Goal: Task Accomplishment & Management: Manage account settings

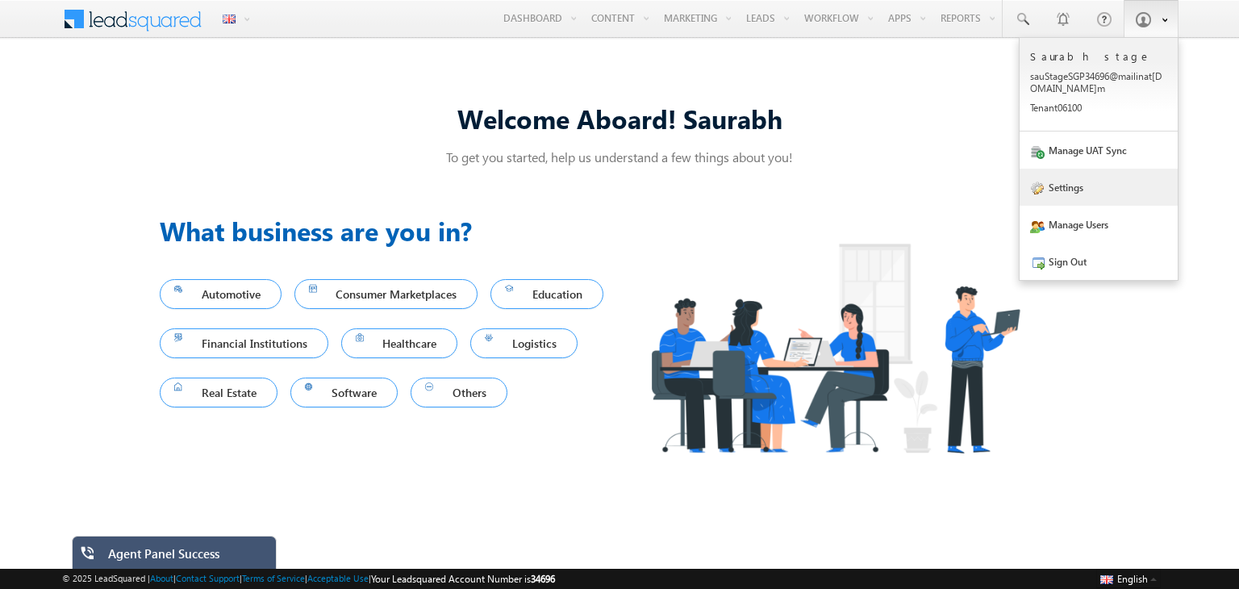
click at [1063, 194] on link "Settings" at bounding box center [1098, 187] width 158 height 37
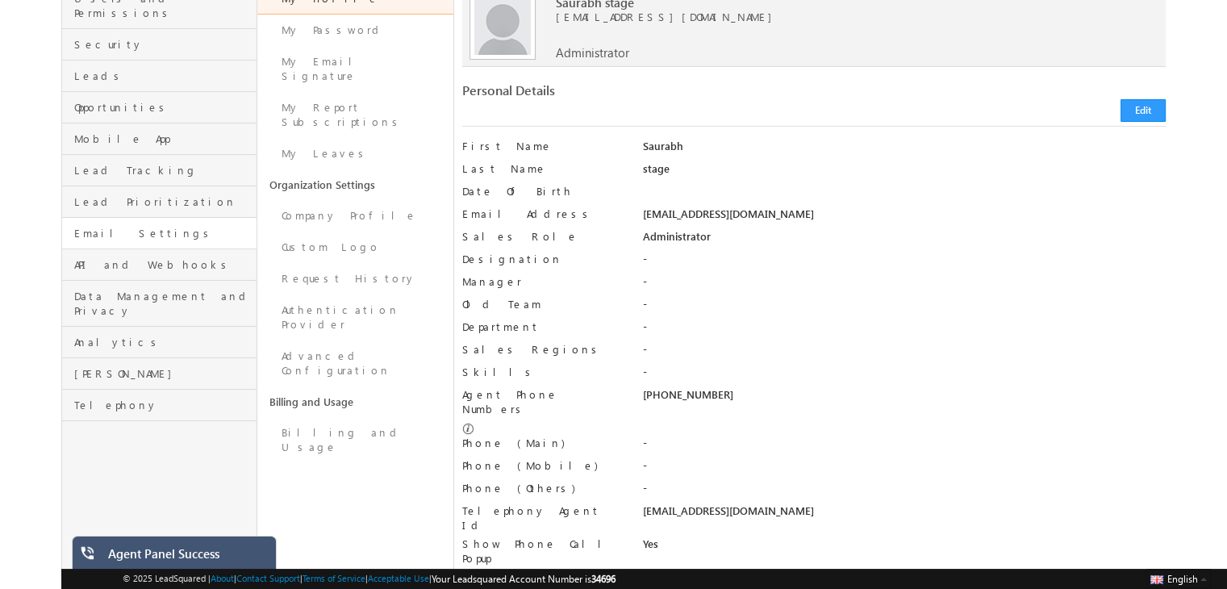
scroll to position [168, 0]
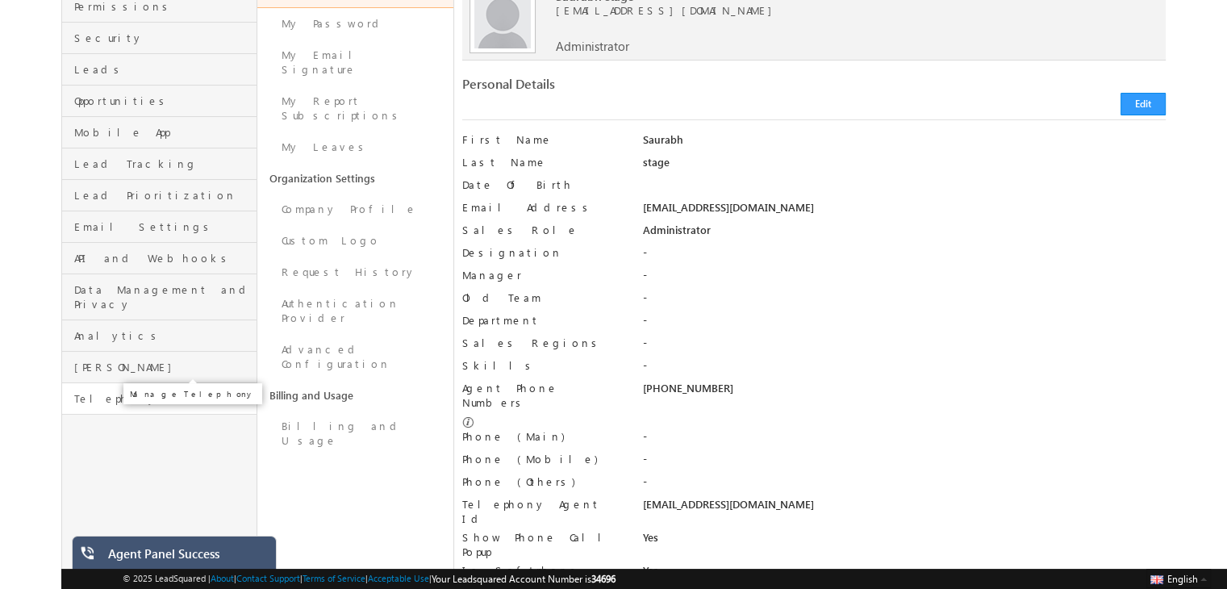
click at [150, 391] on span "Telephony" at bounding box center [163, 398] width 178 height 15
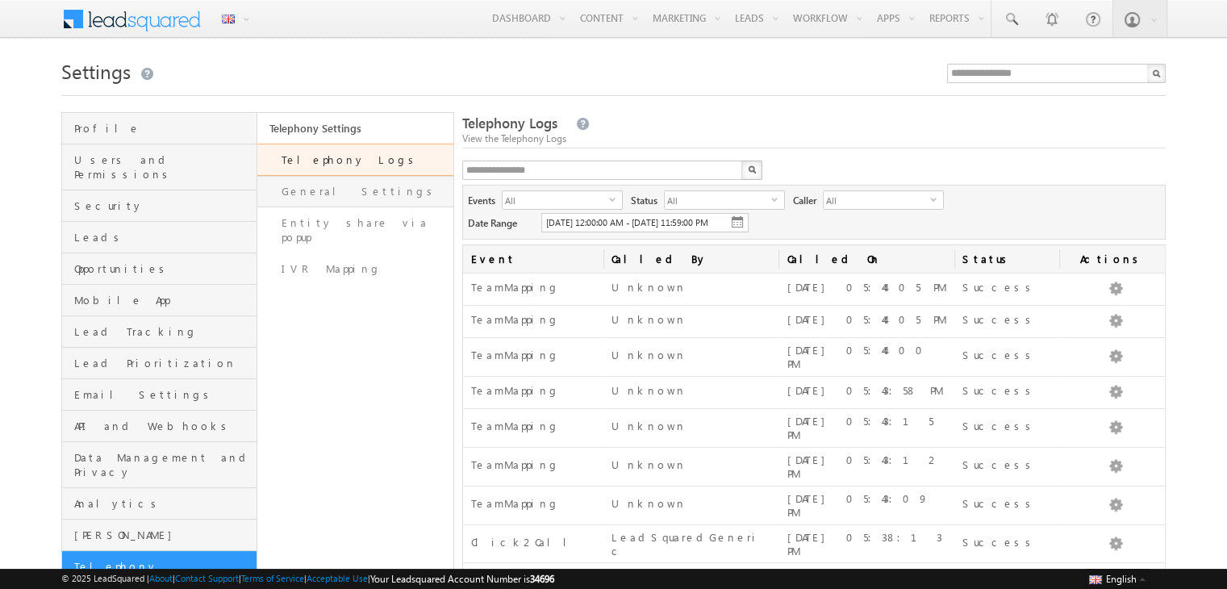
click at [348, 185] on link "General Settings" at bounding box center [354, 191] width 195 height 31
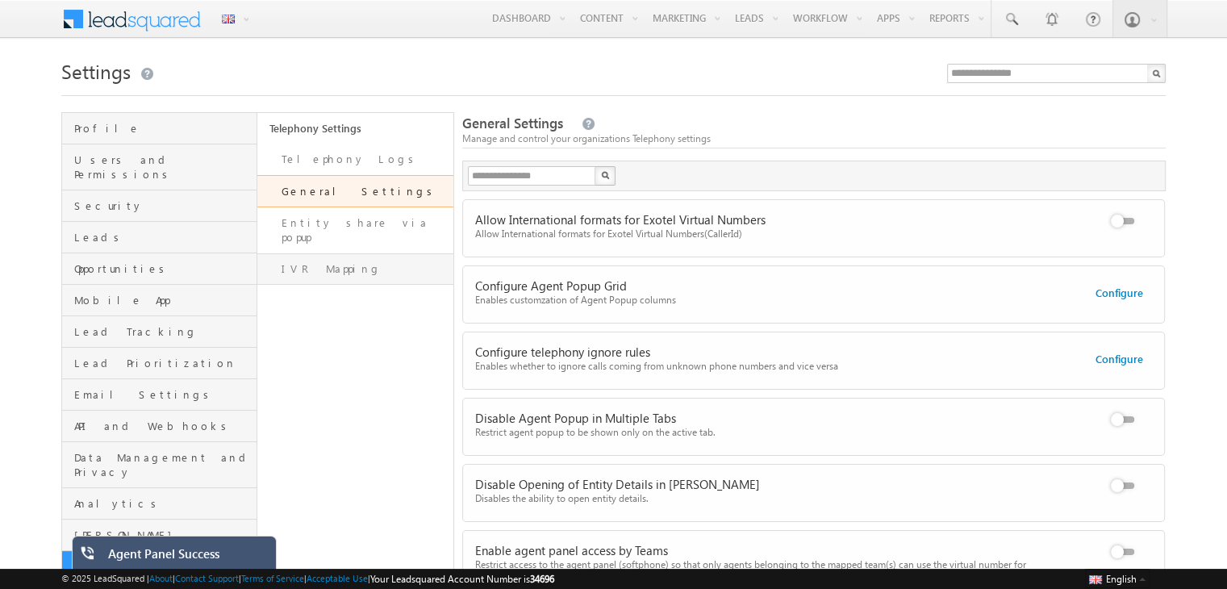
click at [319, 253] on link "IVR Mapping" at bounding box center [354, 268] width 195 height 31
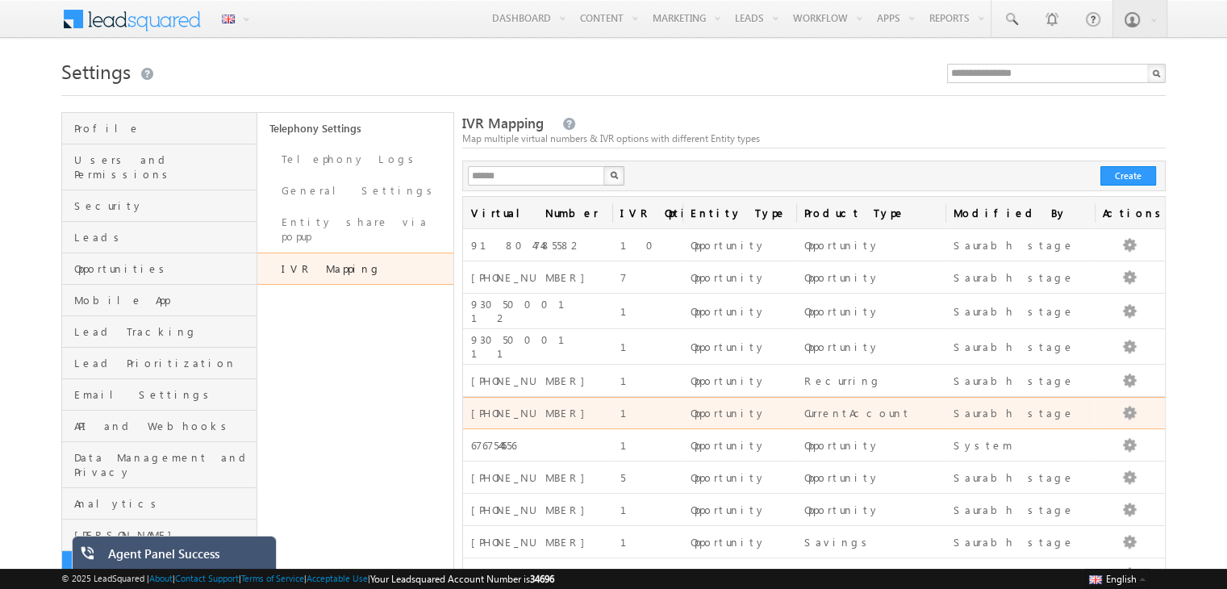
click at [507, 406] on div "+91-99999111111" at bounding box center [537, 413] width 133 height 14
copy div "+91-99999111111"
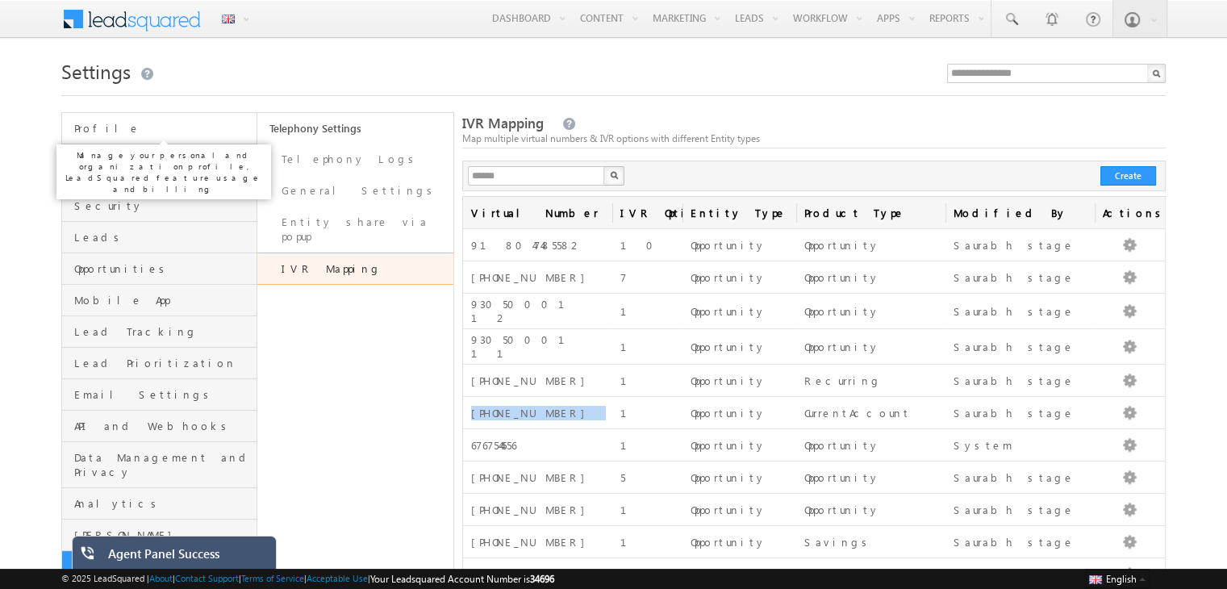
click at [177, 133] on span "Profile" at bounding box center [163, 128] width 178 height 15
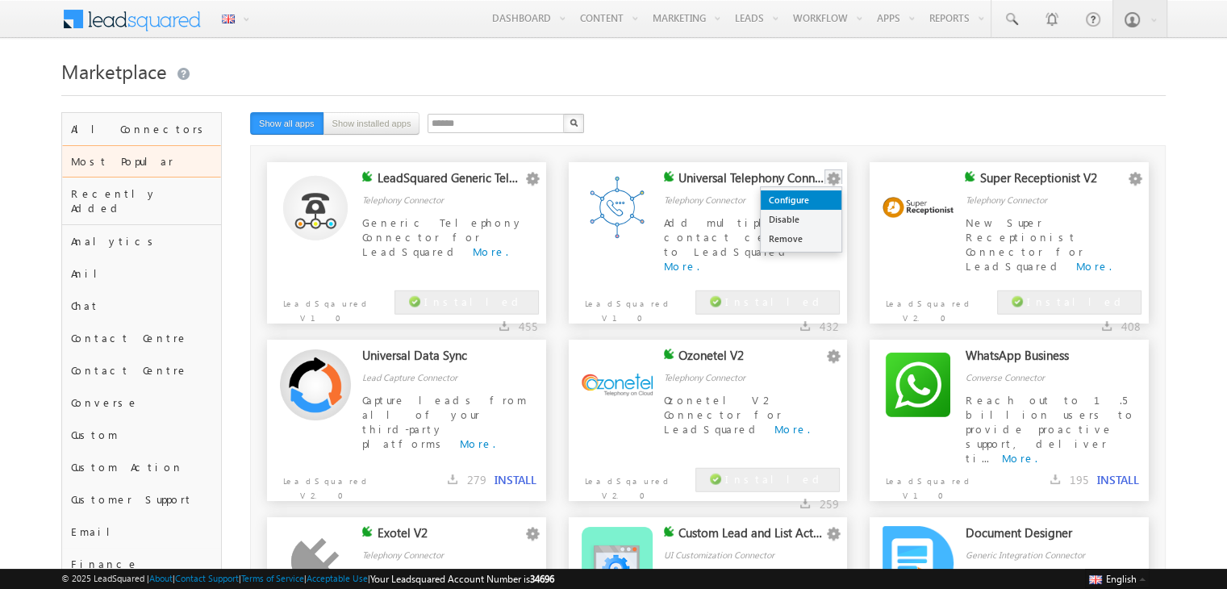
click at [818, 195] on link "Configure" at bounding box center [800, 199] width 81 height 19
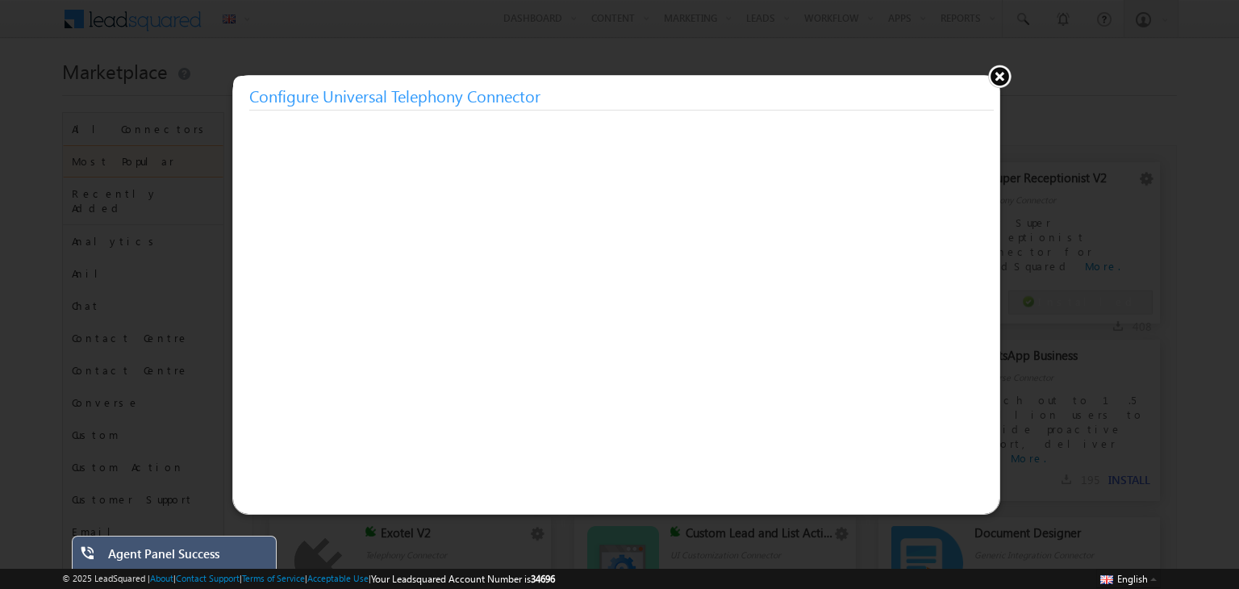
click at [998, 73] on button at bounding box center [999, 76] width 24 height 24
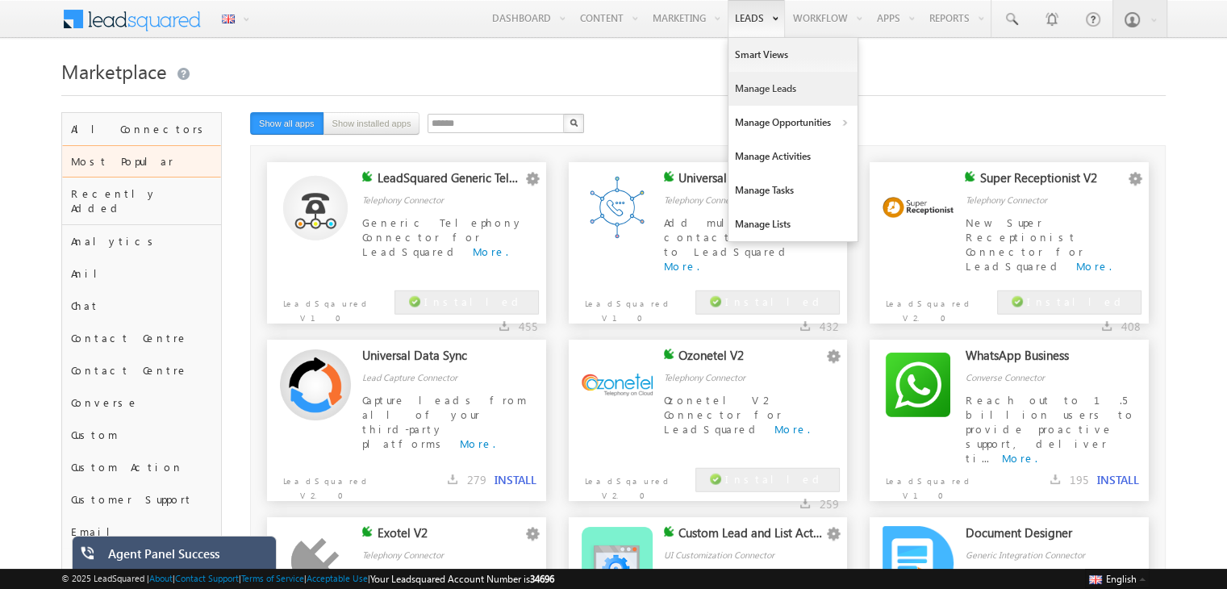
click at [758, 94] on link "Manage Leads" at bounding box center [792, 89] width 129 height 34
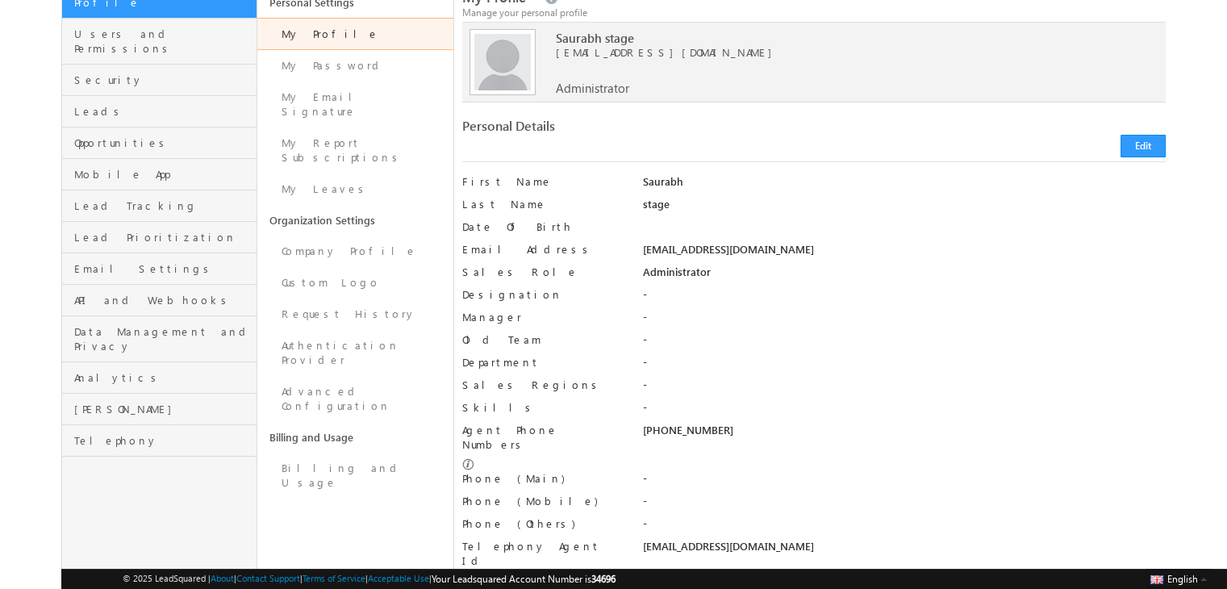
scroll to position [128, 0]
click at [678, 430] on div "[PHONE_NUMBER]" at bounding box center [903, 431] width 523 height 23
click at [678, 430] on div "+91-9591726508" at bounding box center [903, 431] width 523 height 23
copy div "+91-9591726508 +91-9591726508 ×"
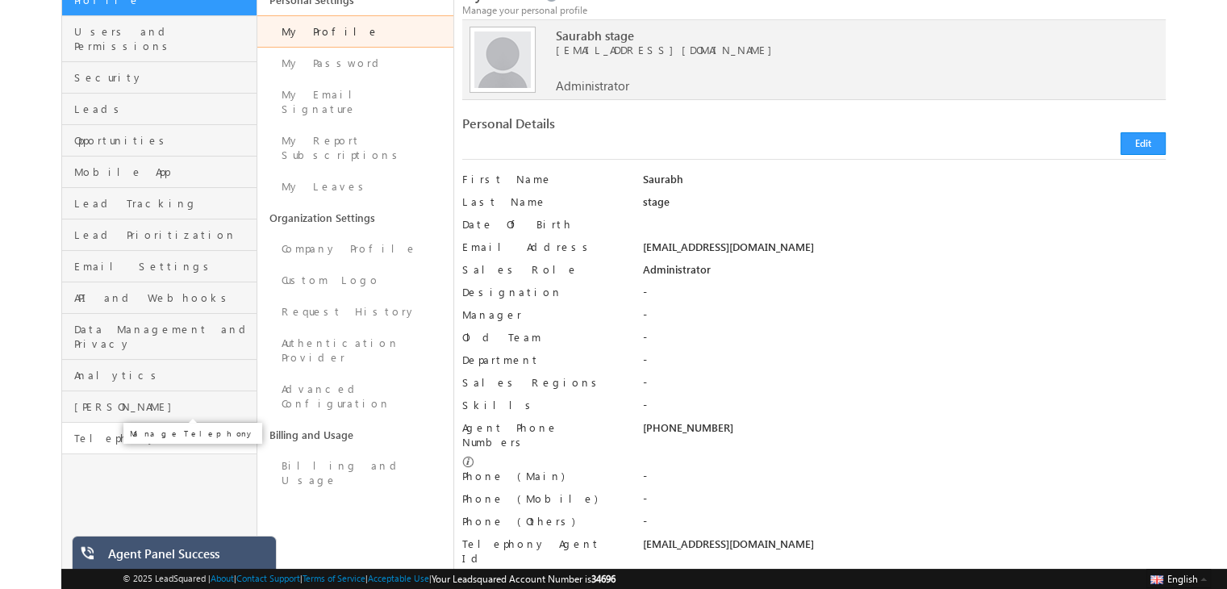
click at [137, 431] on span "Telephony" at bounding box center [163, 438] width 178 height 15
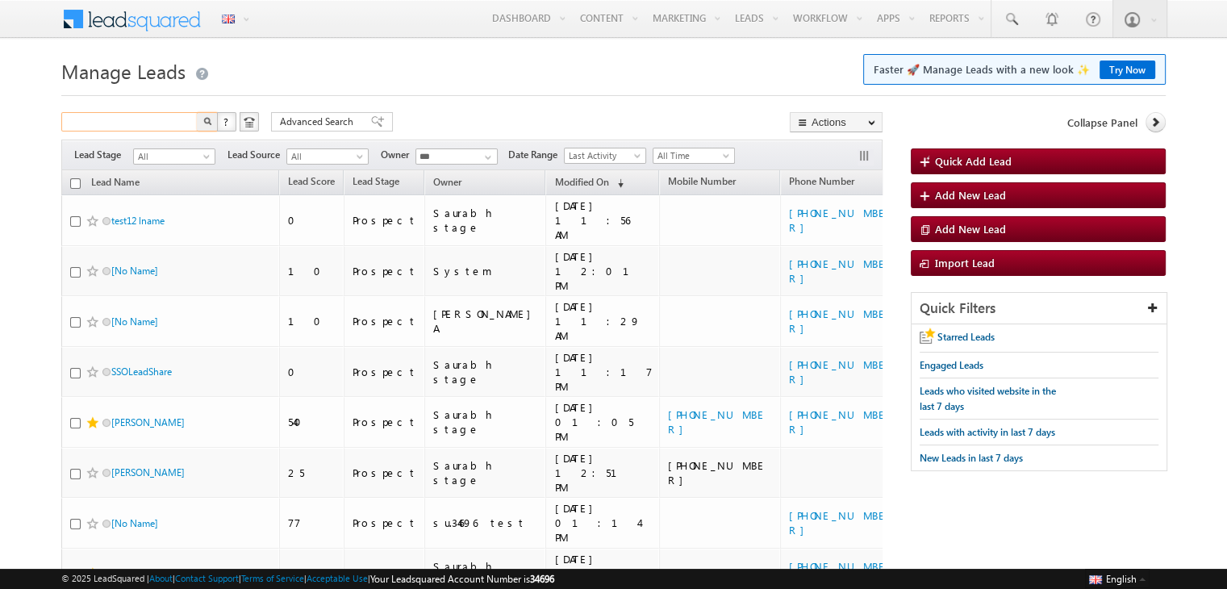
click at [187, 127] on input "text" at bounding box center [130, 121] width 138 height 19
paste input "**********"
type input "**********"
click at [197, 112] on button "button" at bounding box center [207, 121] width 21 height 19
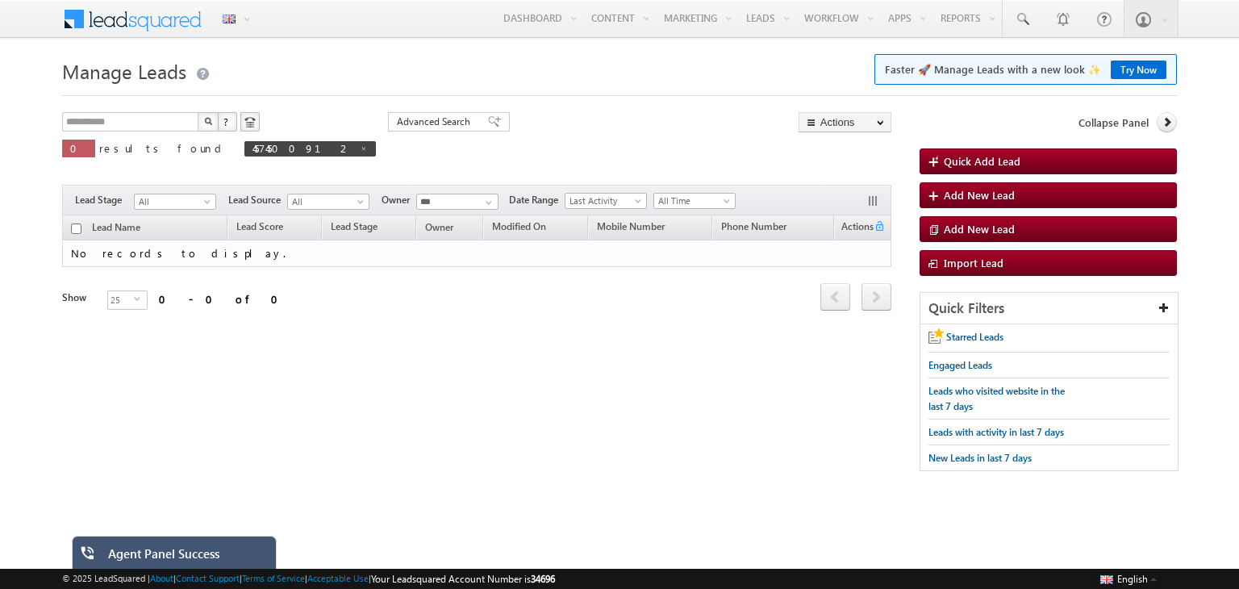
click at [210, 118] on img "button" at bounding box center [208, 121] width 8 height 8
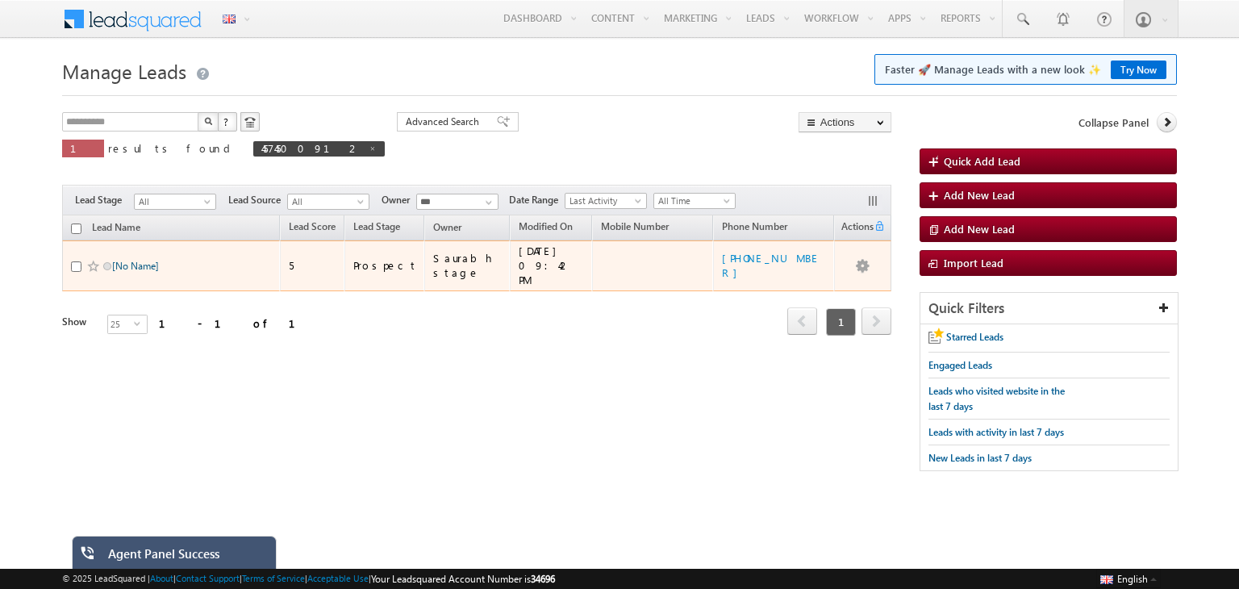
click at [144, 262] on link "[No Name]" at bounding box center [135, 266] width 47 height 12
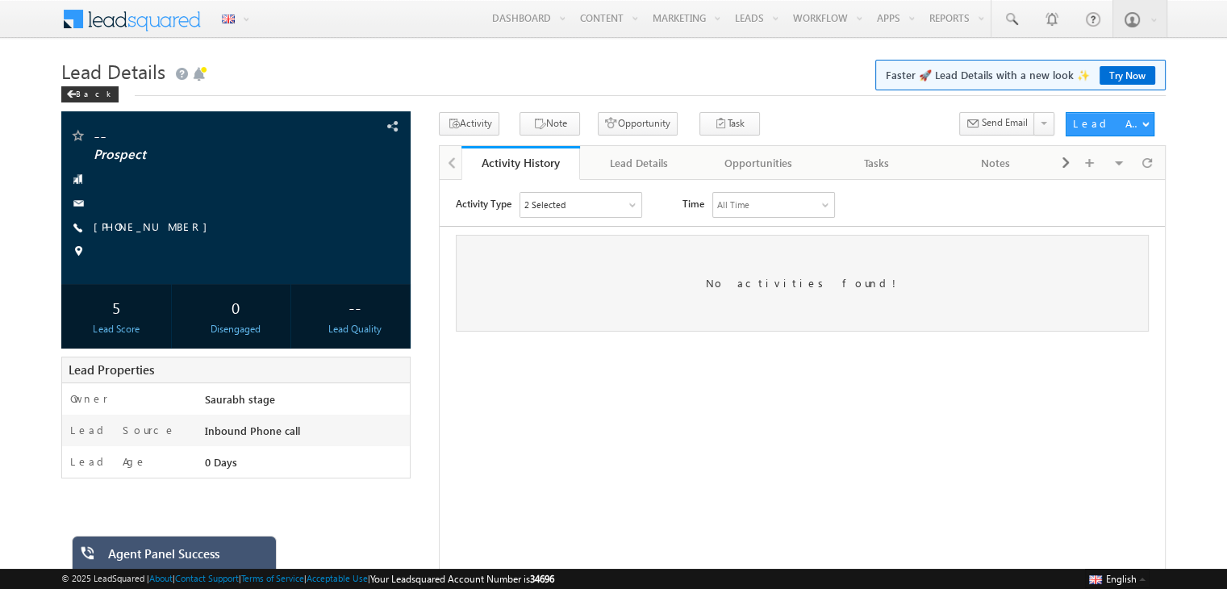
click at [622, 210] on div "2 Selected" at bounding box center [580, 204] width 121 height 24
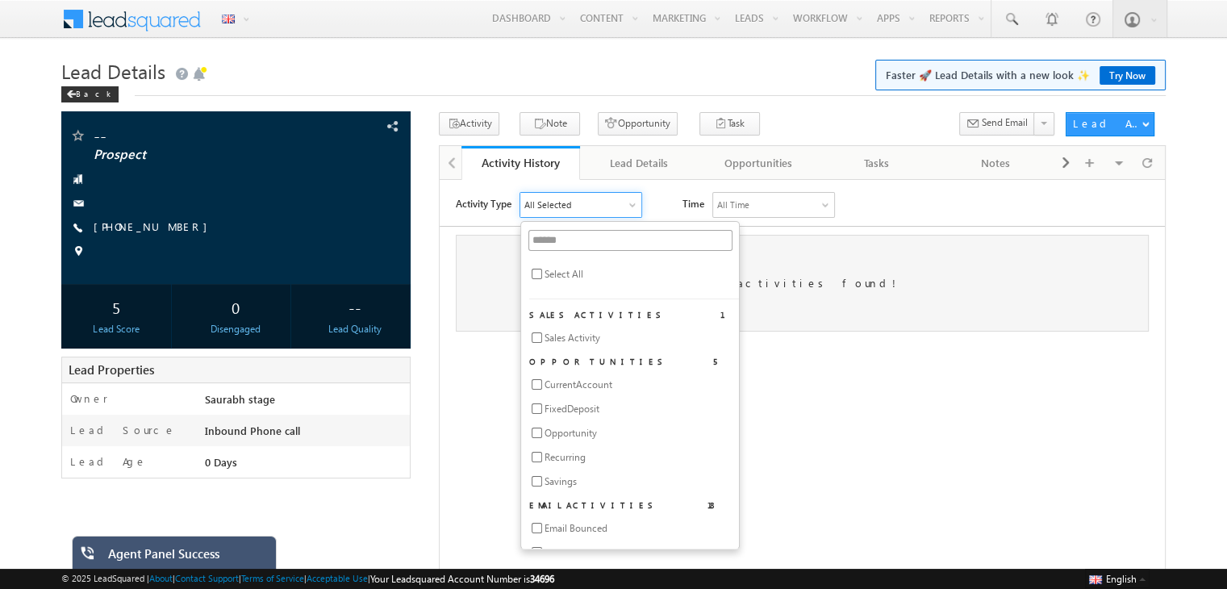
click at [878, 202] on div "Activity Type All Selected Select All Sales Activities 1 Sales Activity Opportu…" at bounding box center [810, 204] width 709 height 26
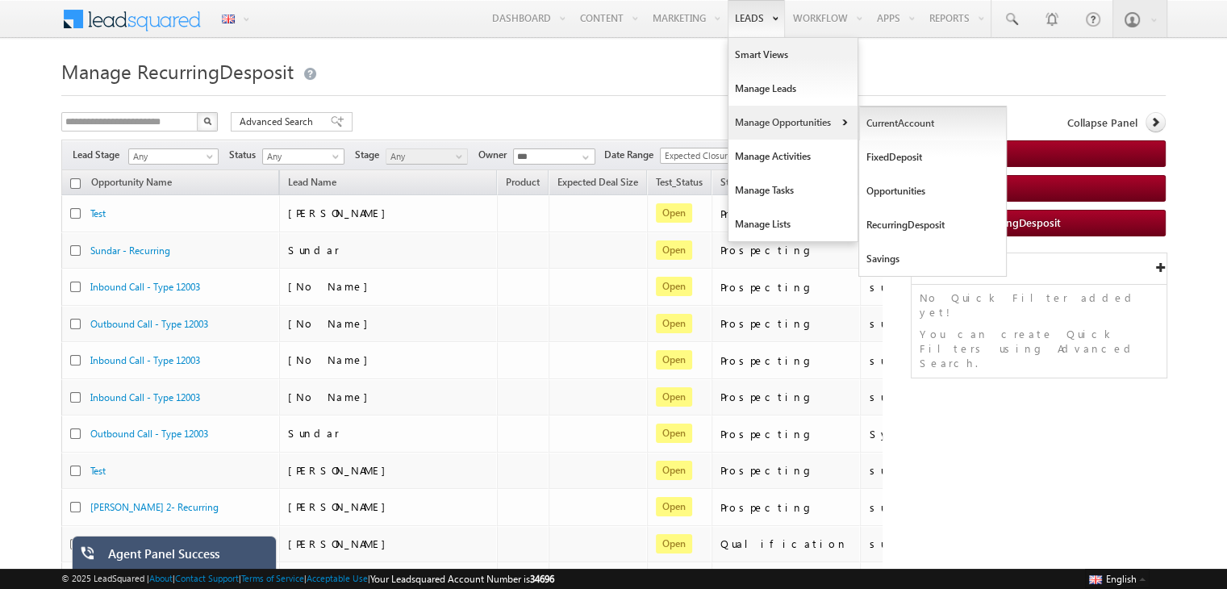
click at [891, 123] on link "CurrentAccount" at bounding box center [933, 123] width 148 height 34
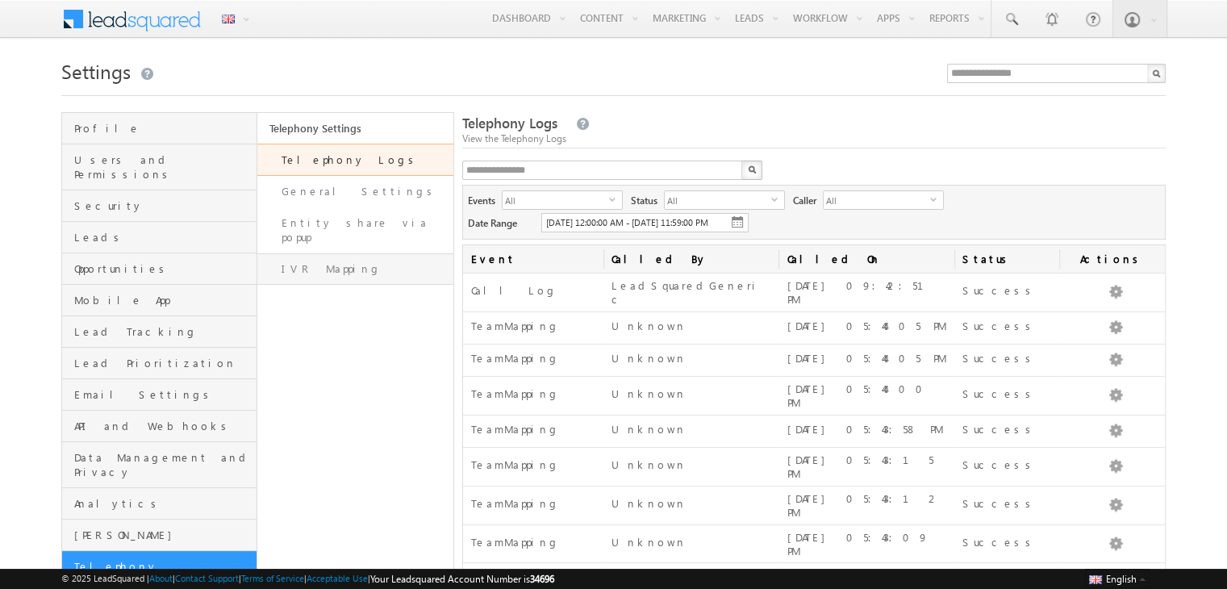
click at [331, 262] on link "IVR Mapping" at bounding box center [354, 268] width 195 height 31
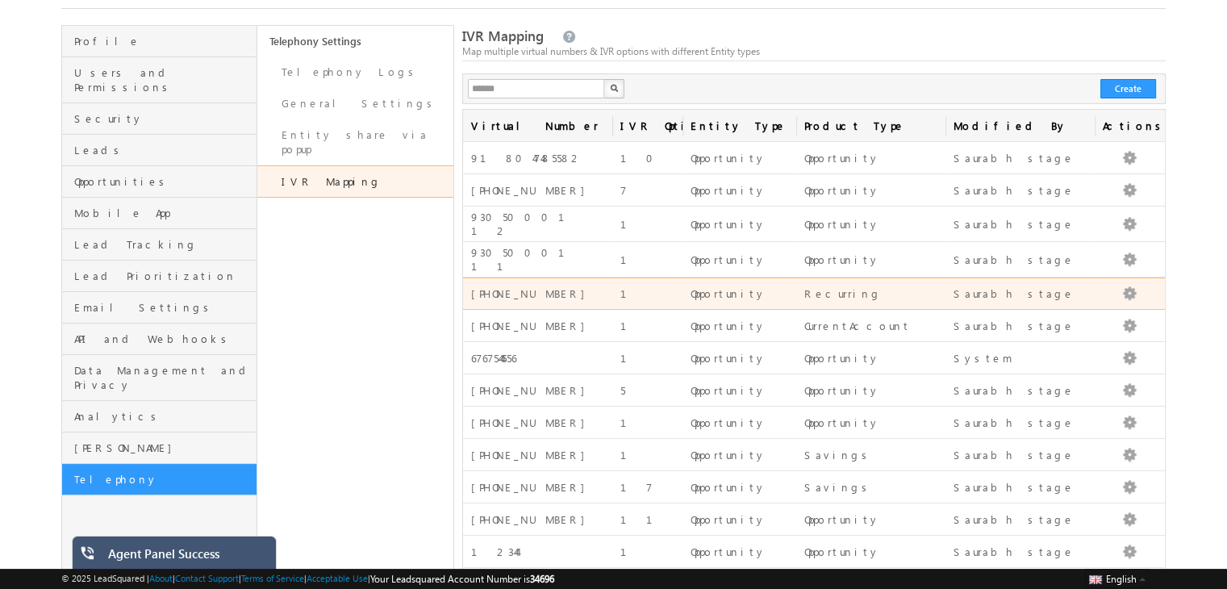
scroll to position [89, 0]
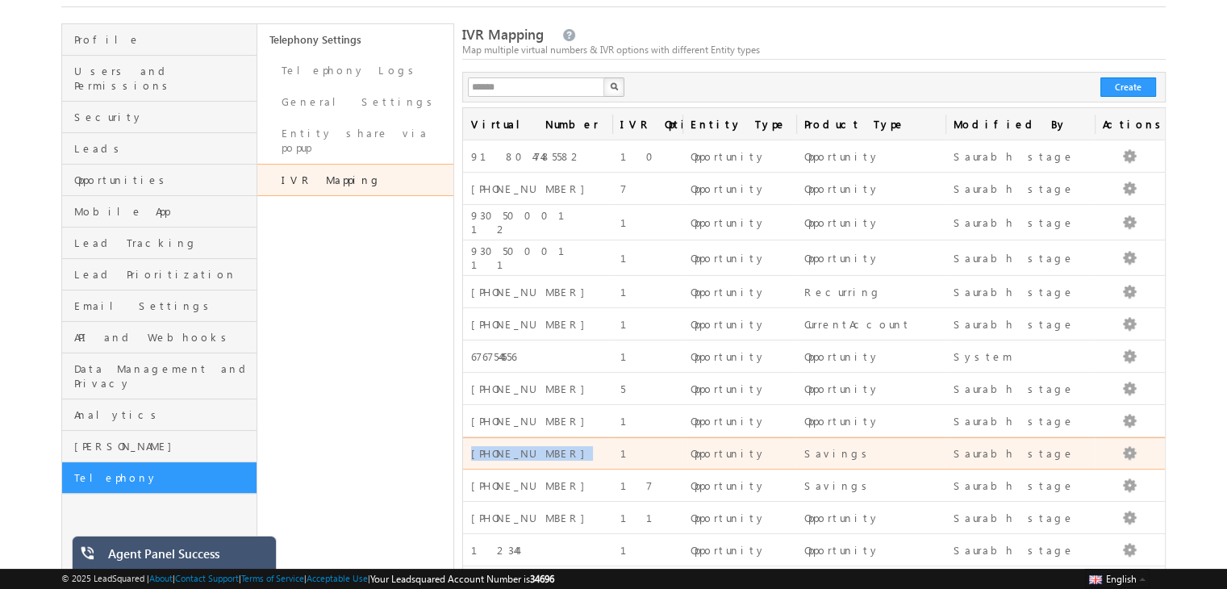
drag, startPoint x: 548, startPoint y: 443, endPoint x: 469, endPoint y: 448, distance: 80.0
click at [469, 448] on td "+91-1204202401" at bounding box center [537, 453] width 149 height 32
copy div "+91-1204202401"
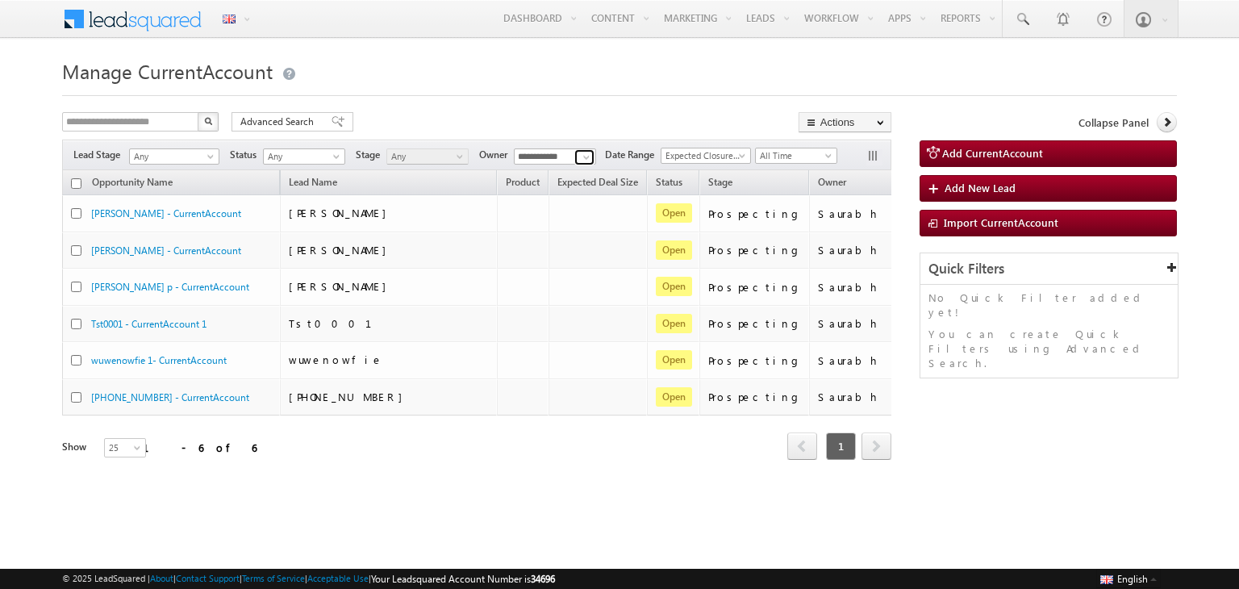
click at [582, 160] on span at bounding box center [586, 157] width 13 height 13
click at [546, 178] on link "Any" at bounding box center [555, 174] width 83 height 19
type input "***"
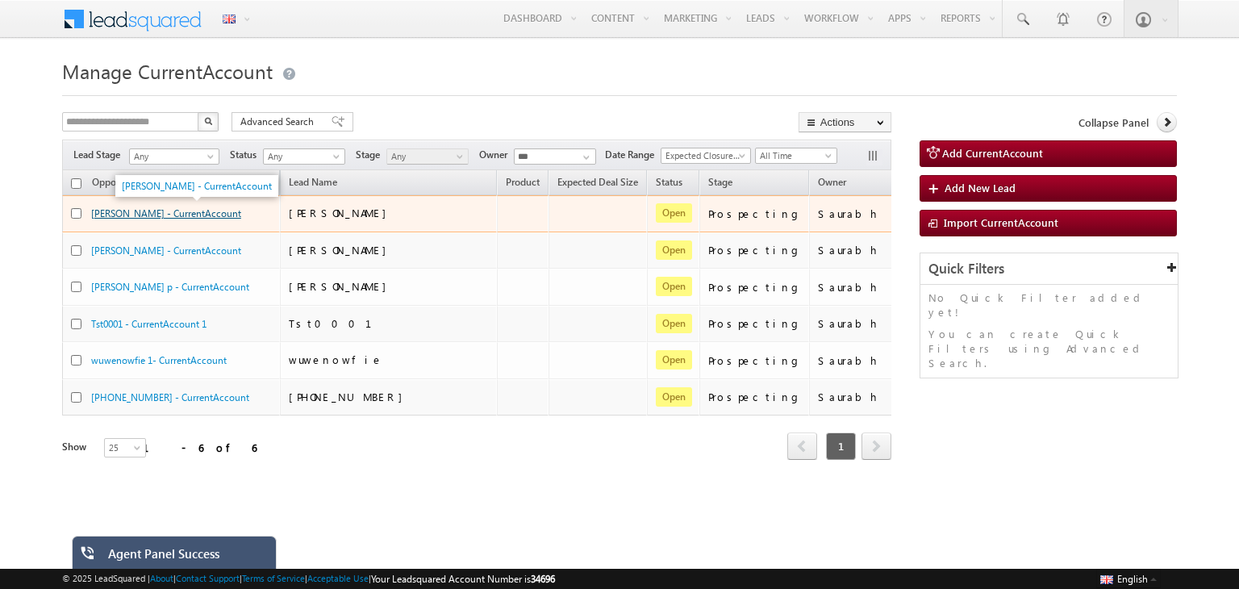
click at [160, 217] on link "Maria - CurrentAccount" at bounding box center [166, 213] width 150 height 12
